Goal: Task Accomplishment & Management: Manage account settings

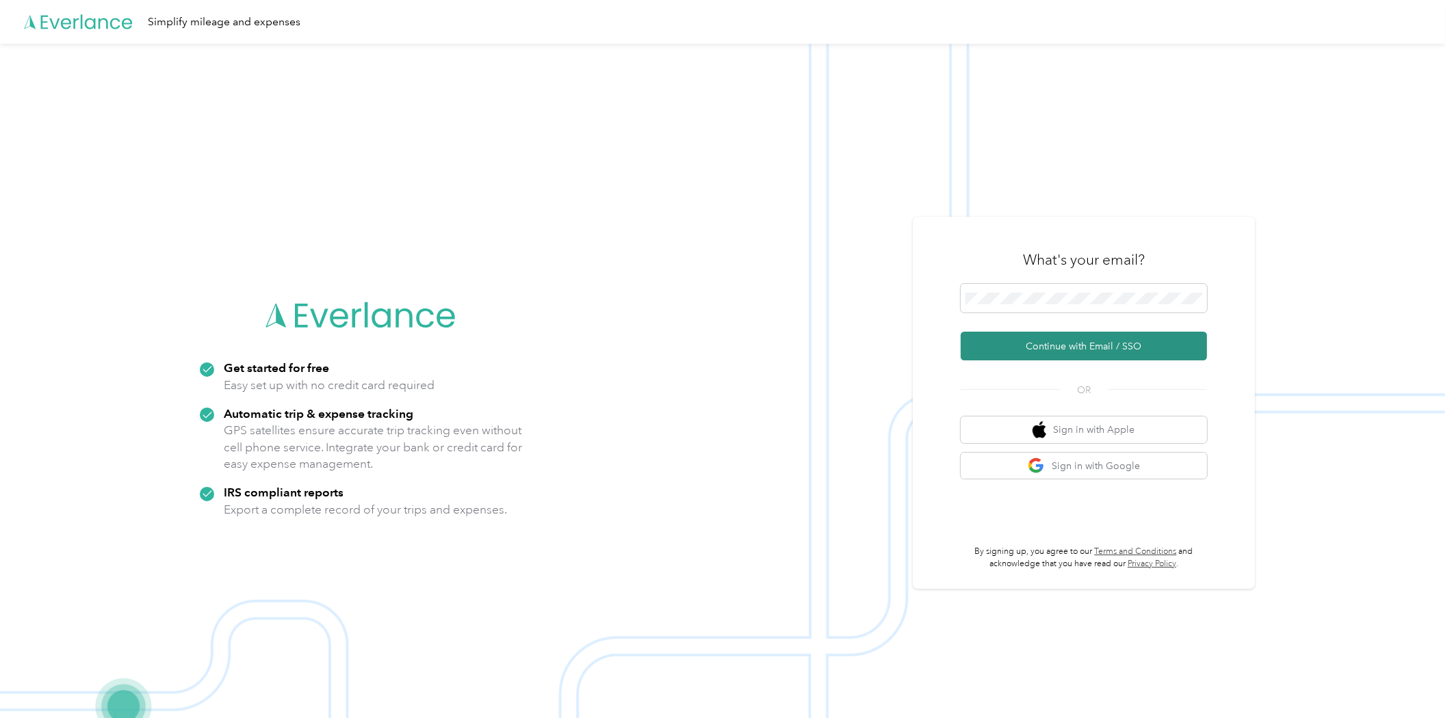
click at [1104, 343] on button "Continue with Email / SSO" at bounding box center [1084, 346] width 246 height 29
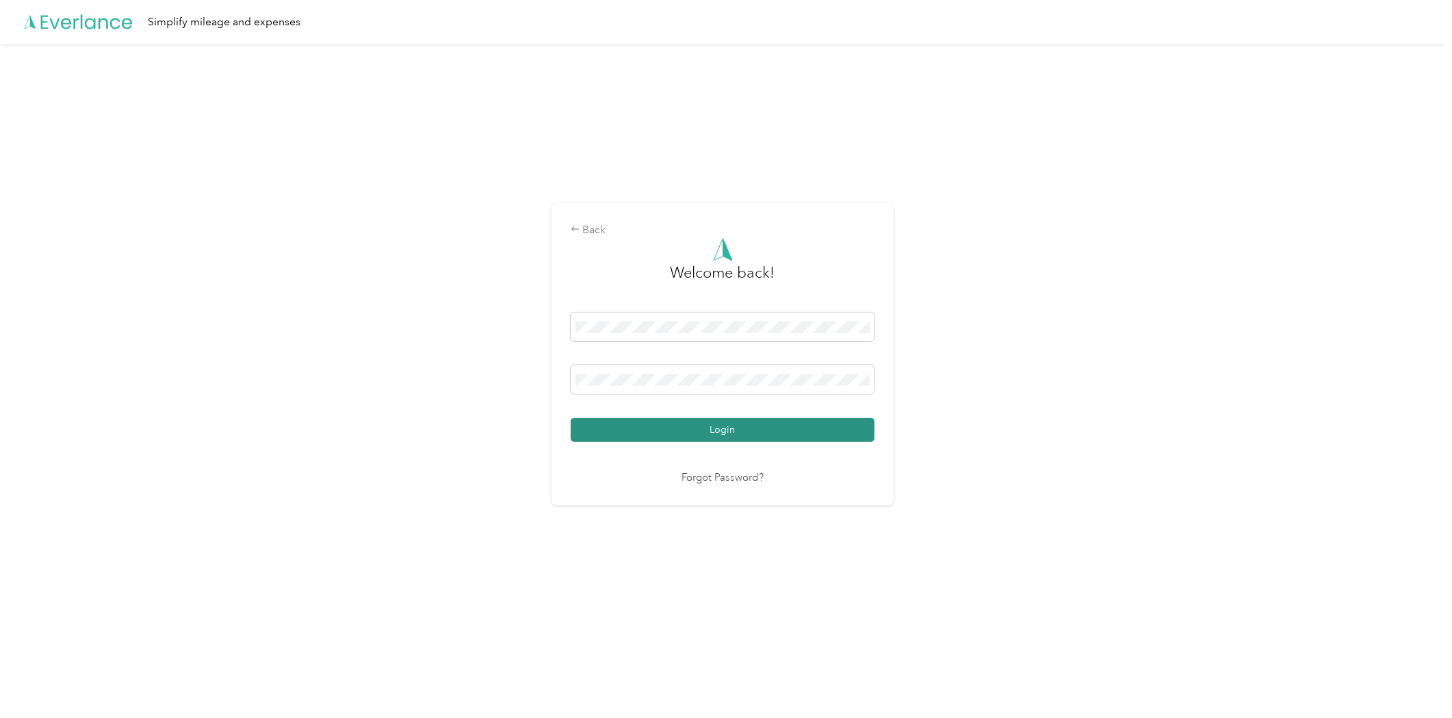
click at [788, 427] on button "Login" at bounding box center [723, 430] width 304 height 24
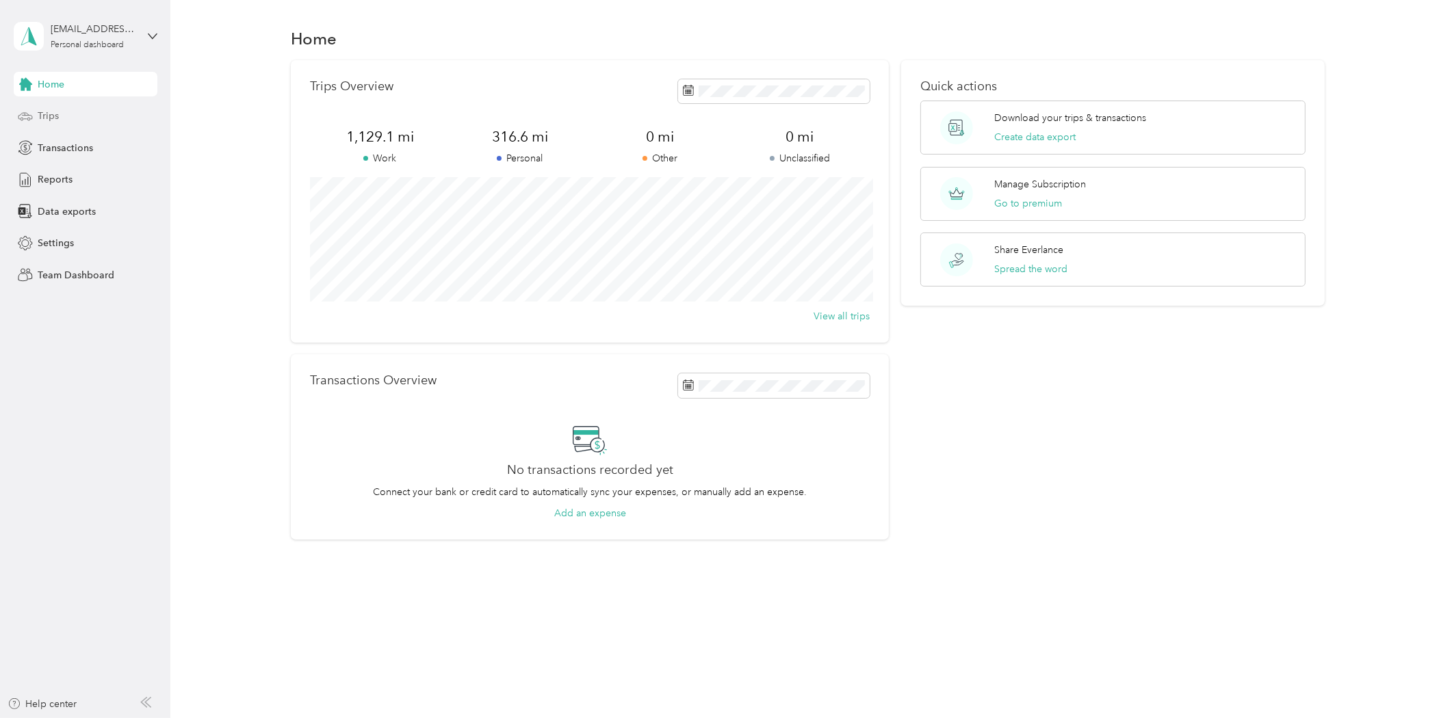
click at [73, 116] on div "Trips" at bounding box center [86, 116] width 144 height 25
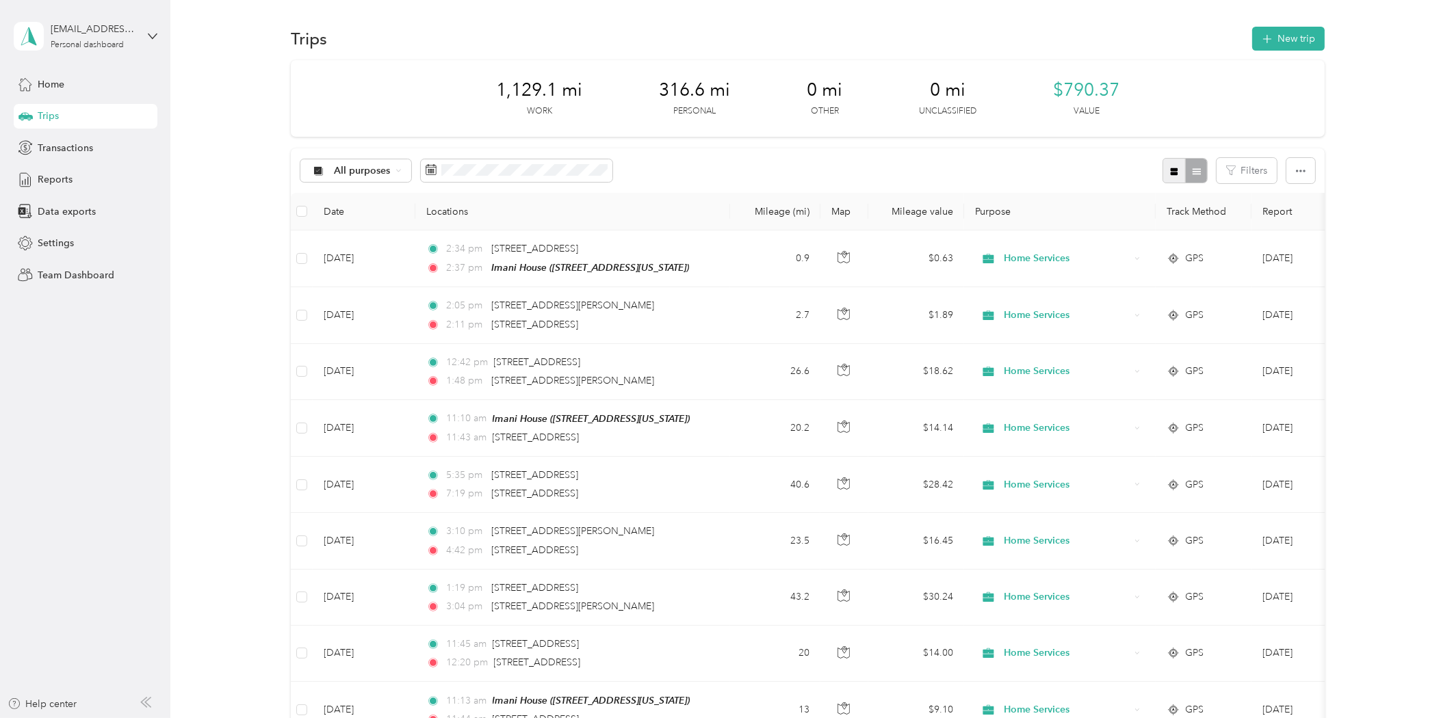
click at [1169, 172] on icon "button" at bounding box center [1174, 172] width 10 height 10
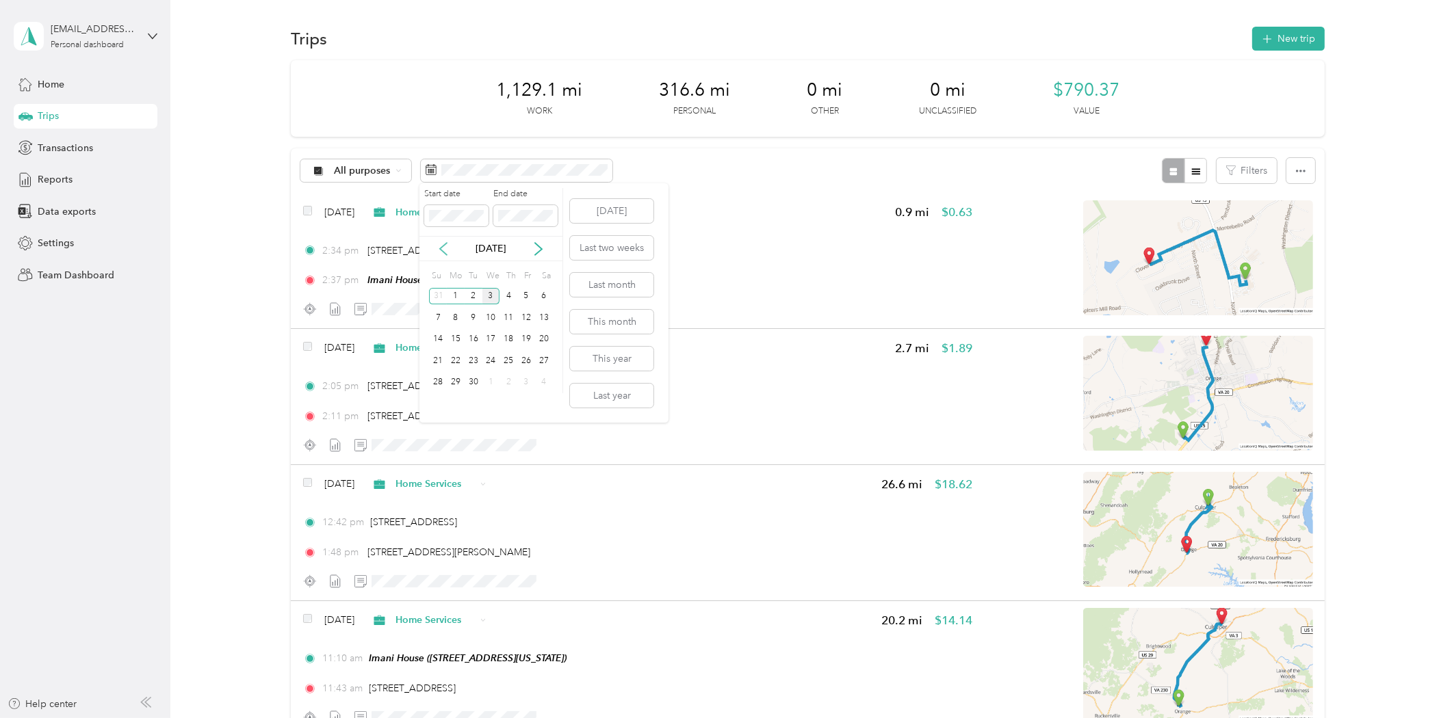
click at [442, 247] on icon at bounding box center [443, 249] width 7 height 12
click at [453, 361] on div "18" at bounding box center [456, 360] width 18 height 17
click at [436, 405] on div "31" at bounding box center [438, 403] width 18 height 17
click at [146, 36] on div "[EMAIL_ADDRESS][DOMAIN_NAME] Personal dashboard" at bounding box center [86, 36] width 144 height 48
click at [103, 109] on div "Log out" at bounding box center [157, 106] width 269 height 24
